Goal: Communication & Community: Answer question/provide support

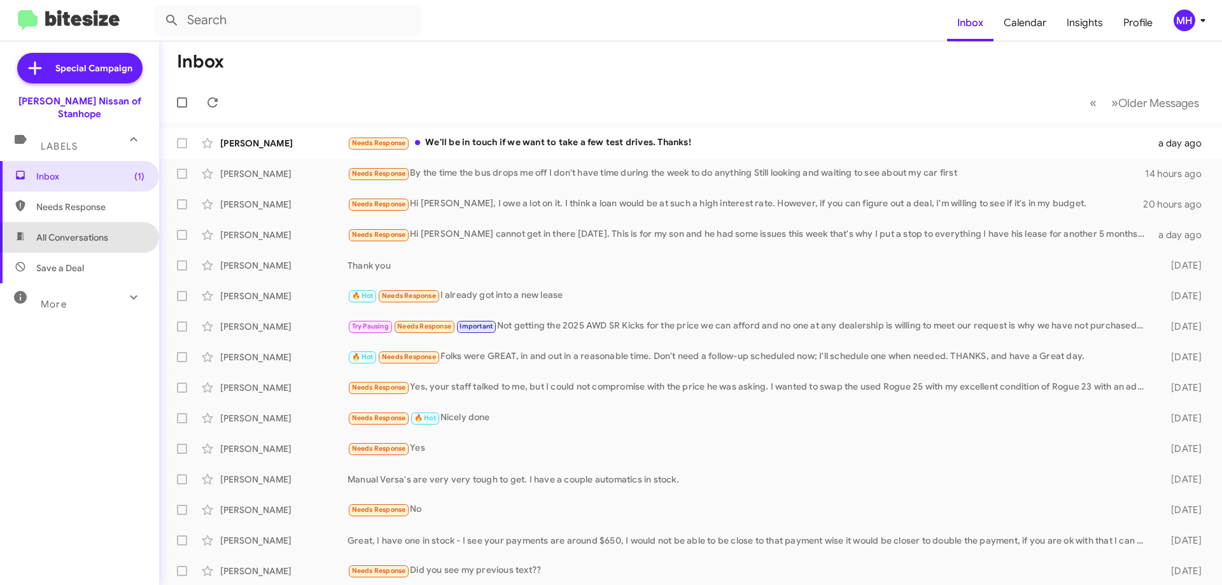
click at [115, 222] on span "All Conversations" at bounding box center [79, 237] width 159 height 31
type input "in:all-conversations"
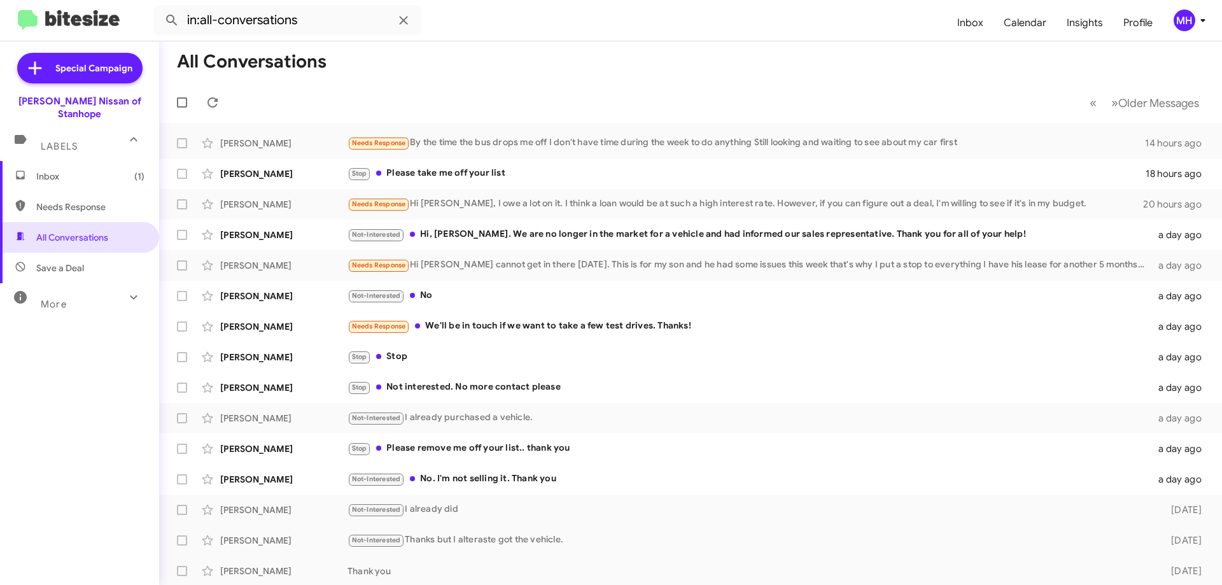
click at [108, 170] on span "Inbox (1)" at bounding box center [90, 176] width 108 height 13
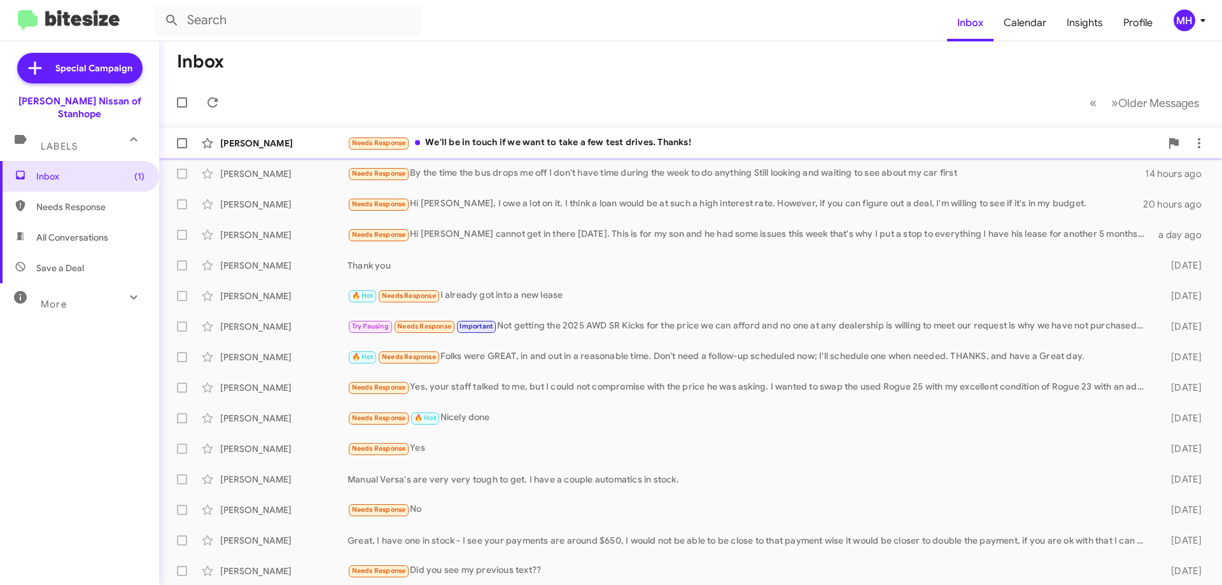
click at [463, 137] on div "Needs Response We'll be in touch if we want to take a few test drives. Thanks!" at bounding box center [753, 143] width 813 height 15
